Goal: Task Accomplishment & Management: Manage account settings

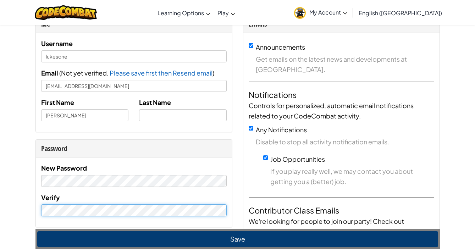
scroll to position [38, 0]
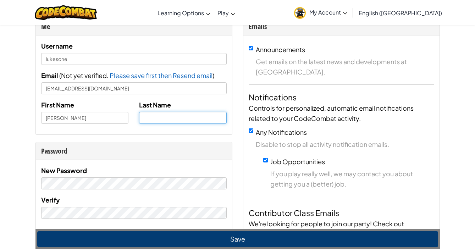
click at [174, 116] on input "text" at bounding box center [183, 118] width 88 height 12
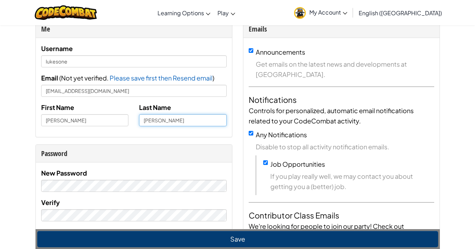
scroll to position [35, 0]
type input "[PERSON_NAME]"
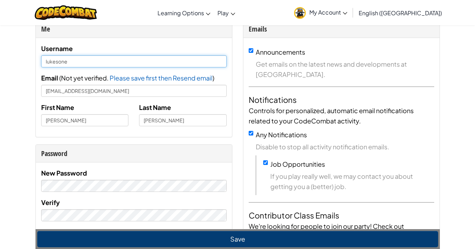
click at [89, 59] on input "lukesone" at bounding box center [134, 61] width 186 height 12
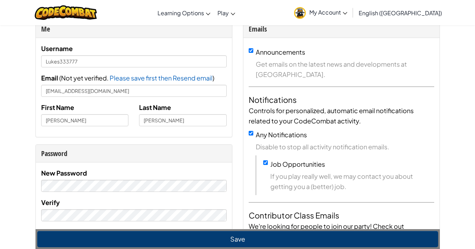
click at [207, 245] on button "Save" at bounding box center [237, 239] width 401 height 16
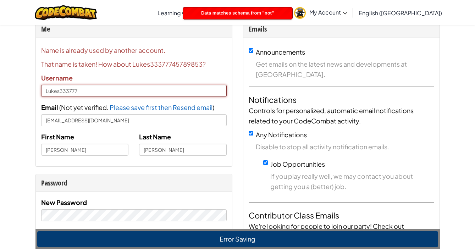
click at [85, 92] on input "Lukes333777" at bounding box center [134, 91] width 186 height 12
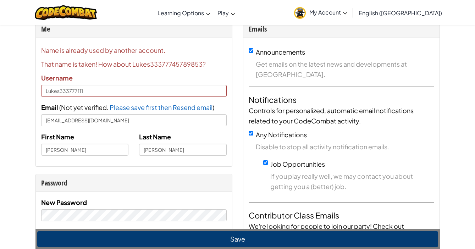
click at [216, 245] on button "Save" at bounding box center [237, 239] width 401 height 16
type input "Lukes33377745789853"
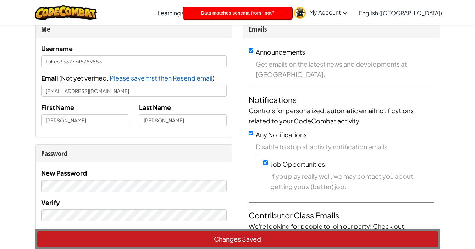
scroll to position [39, 0]
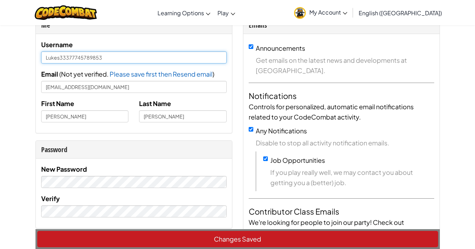
click at [126, 58] on input "Lukes33377745789853" at bounding box center [134, 57] width 186 height 12
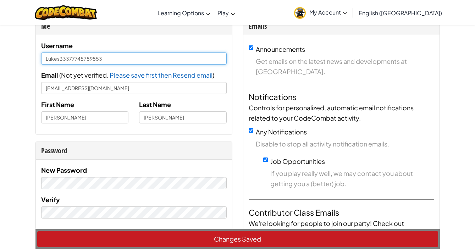
scroll to position [38, 0]
click at [84, 59] on input "Lukes33377745789853" at bounding box center [134, 59] width 186 height 12
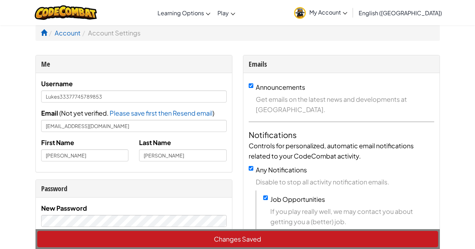
scroll to position [0, 0]
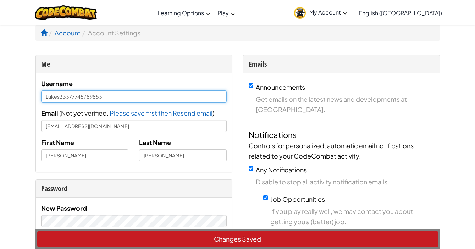
click at [77, 98] on input "Lukes33377745789853" at bounding box center [134, 97] width 186 height 12
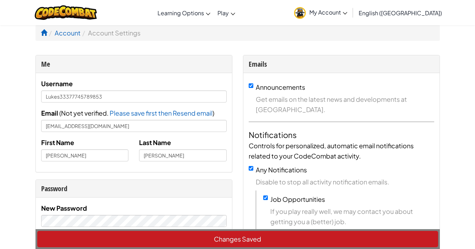
click at [348, 13] on span "My Account" at bounding box center [329, 12] width 38 height 7
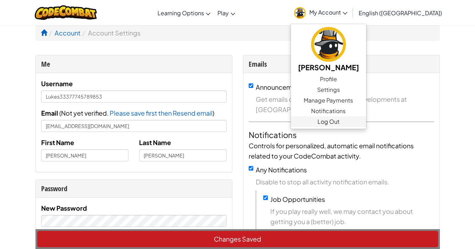
click at [360, 121] on link "Log Out" at bounding box center [328, 121] width 75 height 11
